Goal: Information Seeking & Learning: Check status

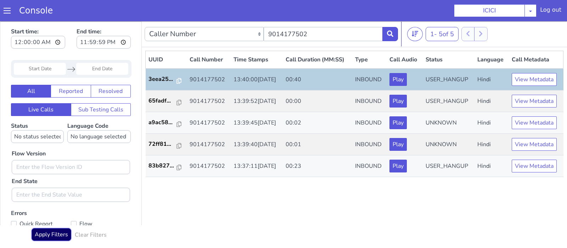
click at [51, 230] on button "Apply Filters" at bounding box center [52, 234] width 40 height 13
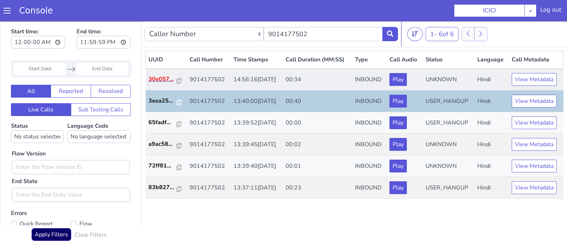
click at [159, 79] on p "30e057..." at bounding box center [162, 79] width 28 height 8
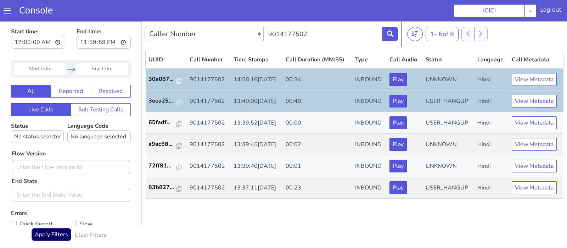
click at [47, 244] on div "Apply Filters Clear Filters" at bounding box center [71, 236] width 120 height 17
click at [37, 235] on button "Apply Filters" at bounding box center [52, 234] width 40 height 13
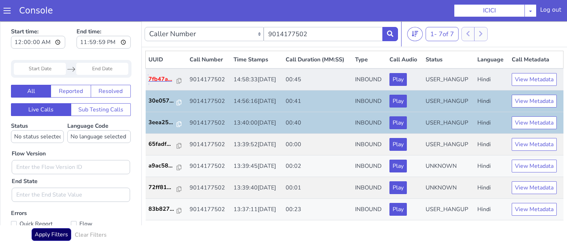
click at [155, 80] on p "7fb47a..." at bounding box center [162, 79] width 28 height 8
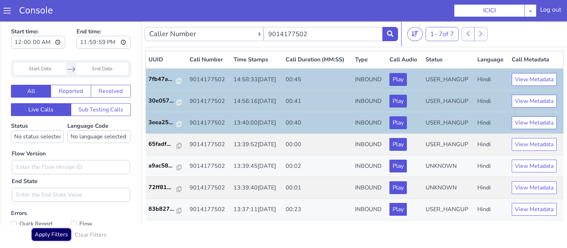
click at [49, 235] on button "Apply Filters" at bounding box center [52, 234] width 40 height 13
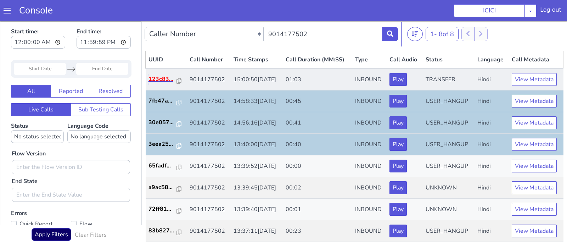
click at [160, 78] on p "123c83..." at bounding box center [162, 79] width 28 height 8
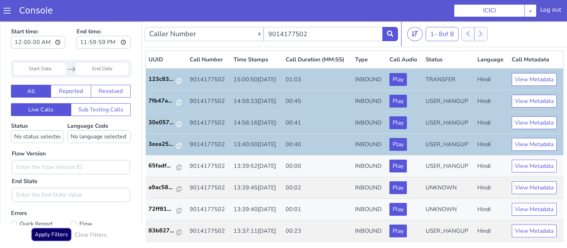
click at [57, 238] on button "Apply Filters" at bounding box center [52, 234] width 40 height 13
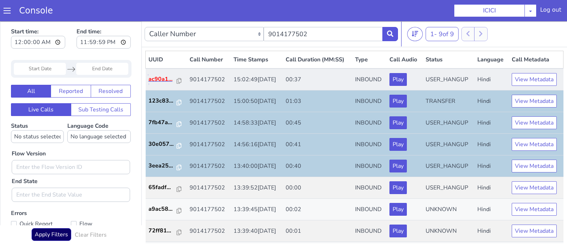
click at [159, 76] on p "ac90a1..." at bounding box center [162, 79] width 28 height 8
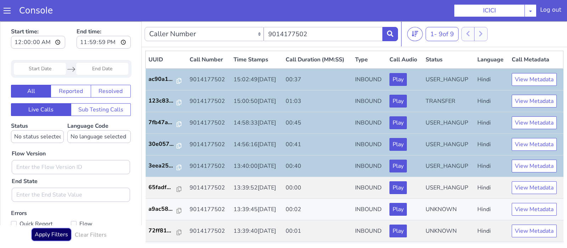
click at [63, 240] on button "Apply Filters" at bounding box center [52, 234] width 40 height 13
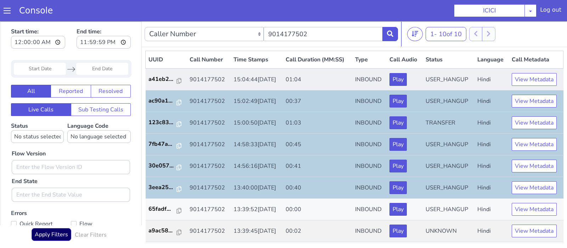
click at [158, 84] on td "a41eb2..." at bounding box center [166, 79] width 41 height 22
click at [153, 77] on p "a41eb2..." at bounding box center [162, 79] width 28 height 8
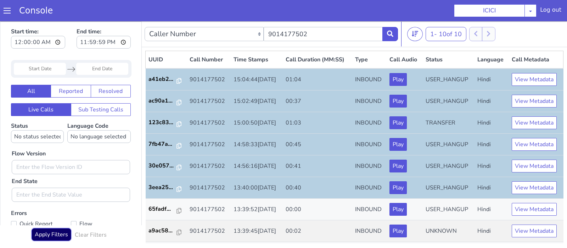
click at [52, 234] on button "Apply Filters" at bounding box center [52, 234] width 40 height 13
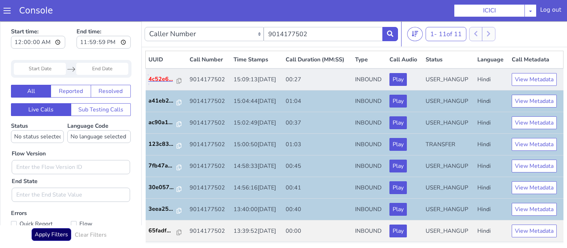
click at [167, 75] on p "4c52e6..." at bounding box center [162, 79] width 28 height 8
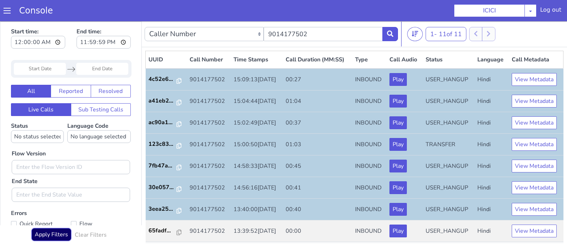
click at [57, 238] on button "Apply Filters" at bounding box center [52, 234] width 40 height 13
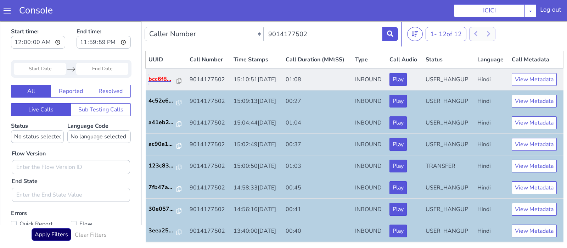
click at [159, 76] on p "bcc6f8..." at bounding box center [162, 79] width 28 height 8
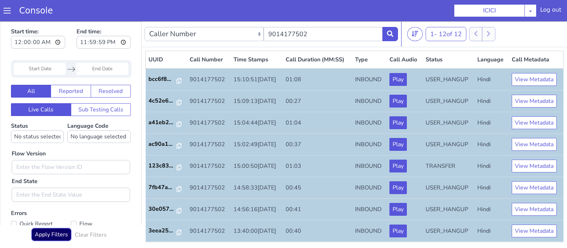
click at [62, 236] on button "Apply Filters" at bounding box center [52, 234] width 40 height 13
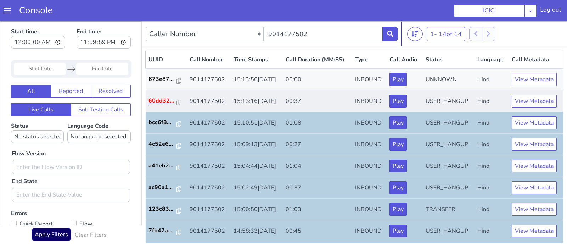
click at [161, 103] on p "60dd32..." at bounding box center [162, 100] width 28 height 8
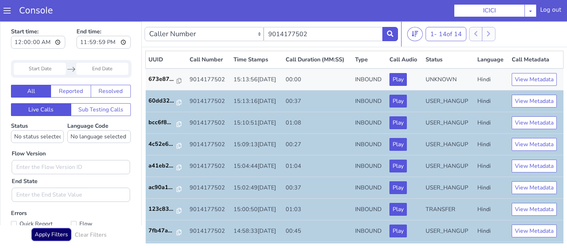
click at [54, 237] on button "Apply Filters" at bounding box center [52, 234] width 40 height 13
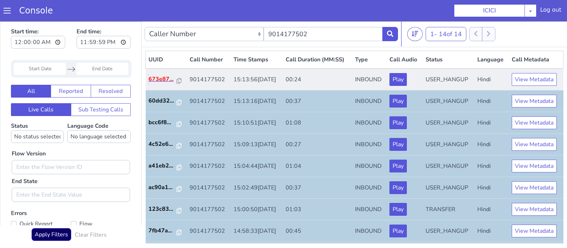
click at [165, 81] on p "673e87..." at bounding box center [162, 79] width 28 height 8
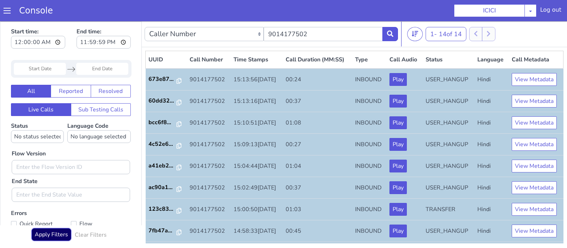
click at [46, 236] on button "Apply Filters" at bounding box center [52, 234] width 40 height 13
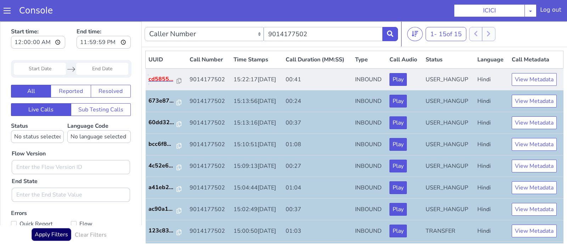
click at [170, 78] on p "cd5855..." at bounding box center [162, 79] width 28 height 8
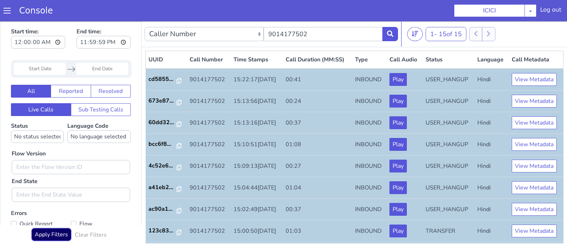
click at [62, 232] on button "Apply Filters" at bounding box center [52, 234] width 40 height 13
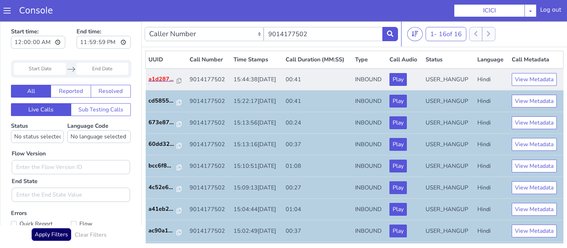
click at [167, 76] on p "a1d287..." at bounding box center [162, 79] width 28 height 8
